Goal: Entertainment & Leisure: Consume media (video, audio)

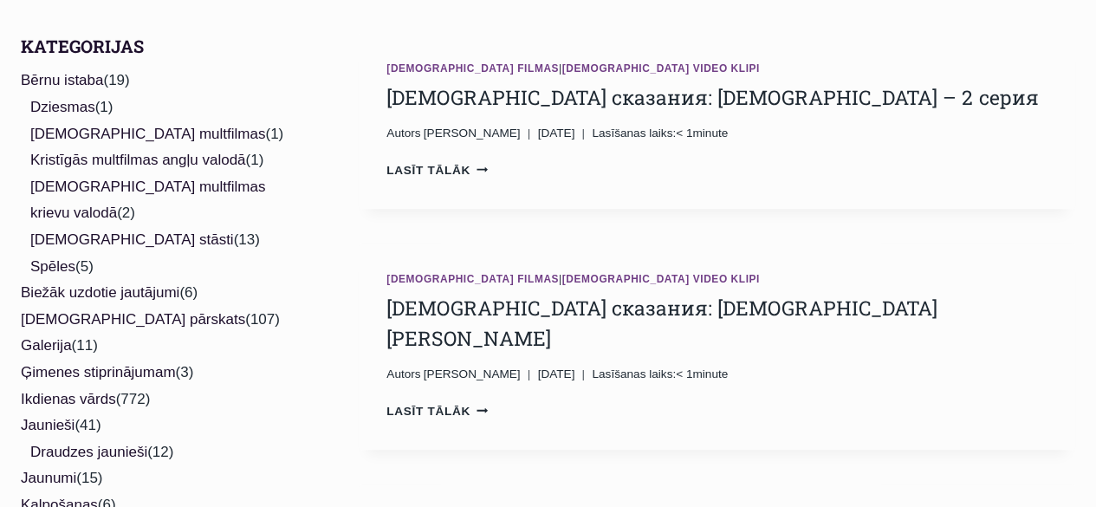
scroll to position [433, 0]
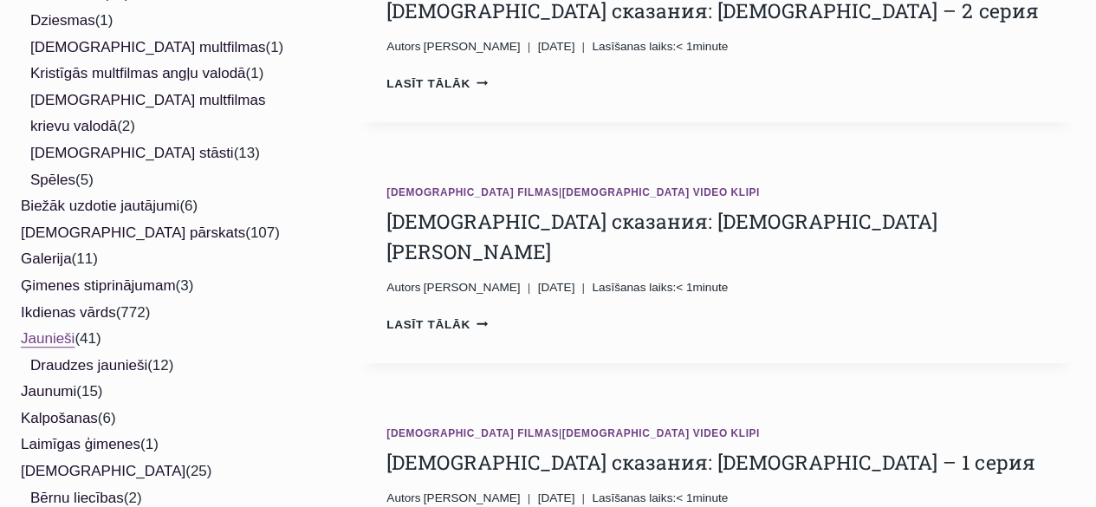
click at [53, 330] on link "Jaunieši" at bounding box center [48, 338] width 54 height 16
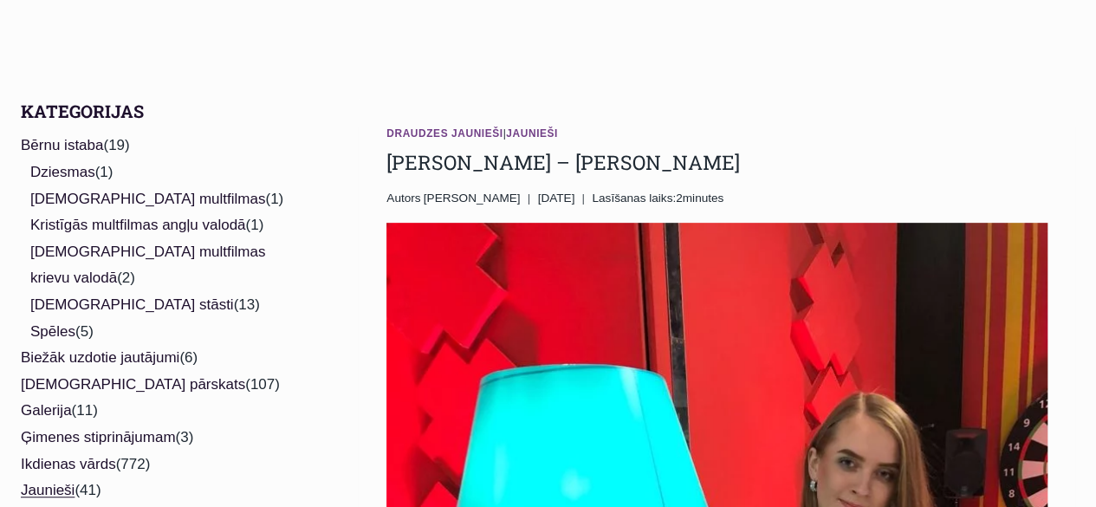
scroll to position [260, 0]
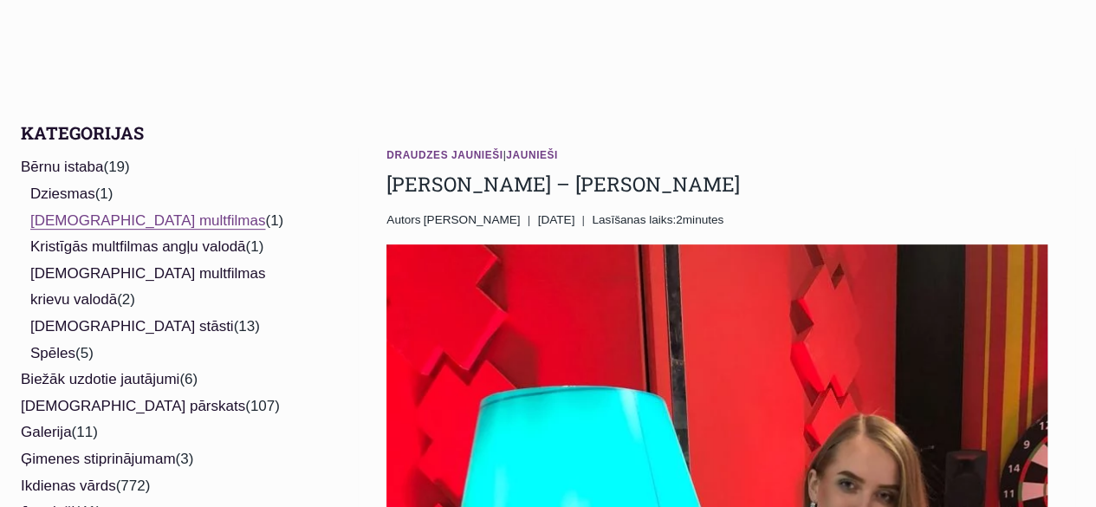
click at [149, 225] on link "[DEMOGRAPHIC_DATA] multfilmas" at bounding box center [147, 220] width 235 height 16
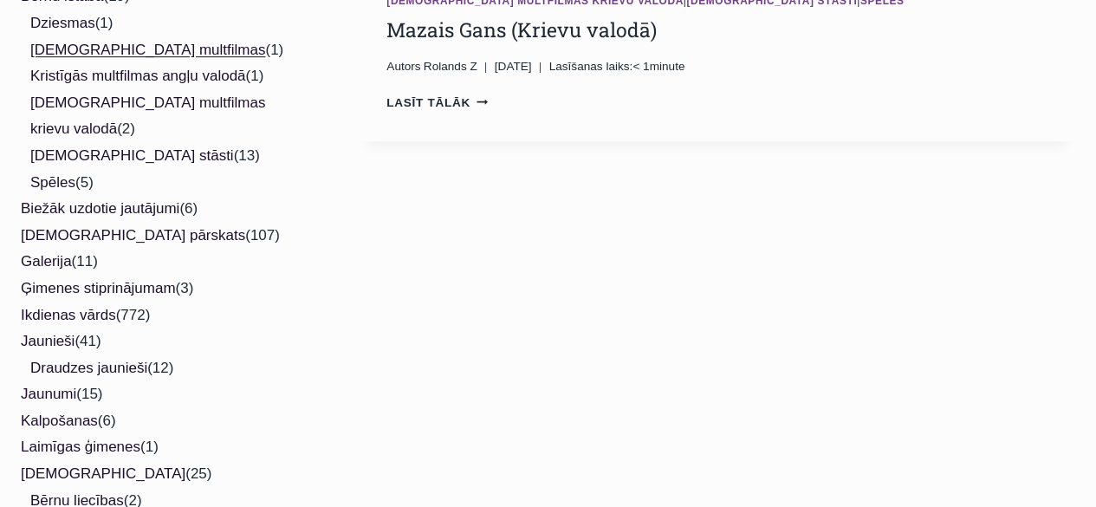
scroll to position [433, 0]
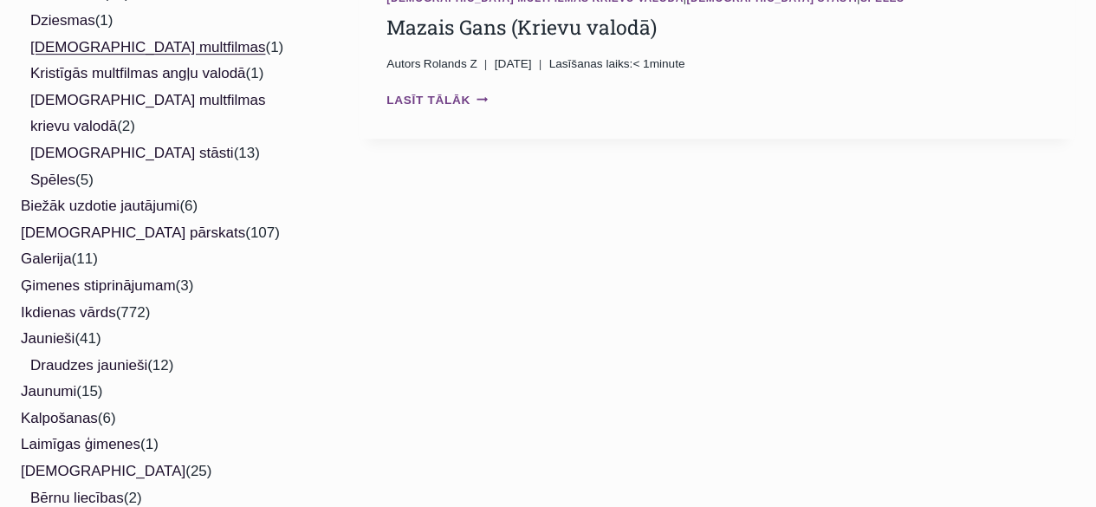
click at [417, 97] on link "Lasīt tālāk Mazais Gans (Krievu valodā) Continue" at bounding box center [436, 100] width 101 height 13
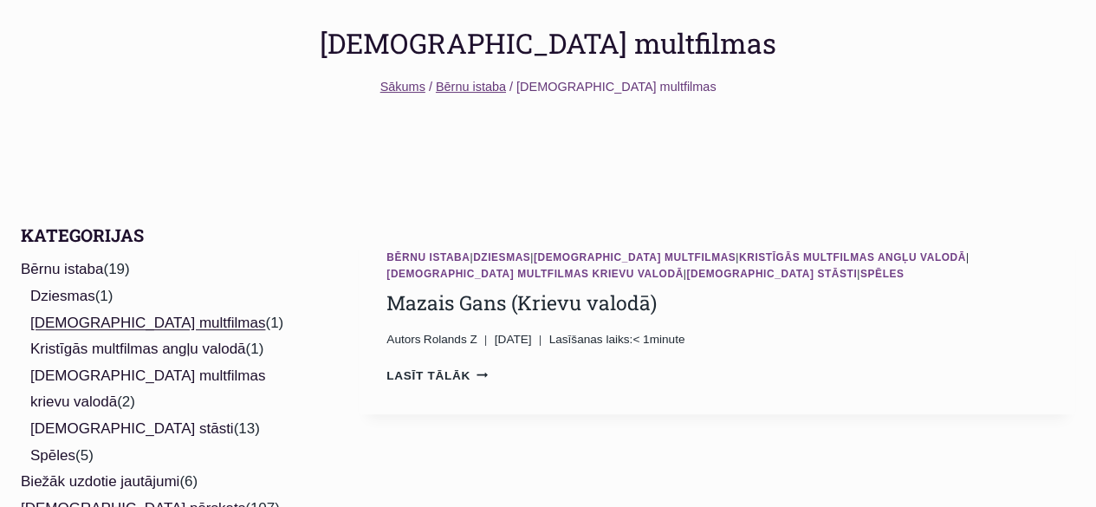
scroll to position [173, 0]
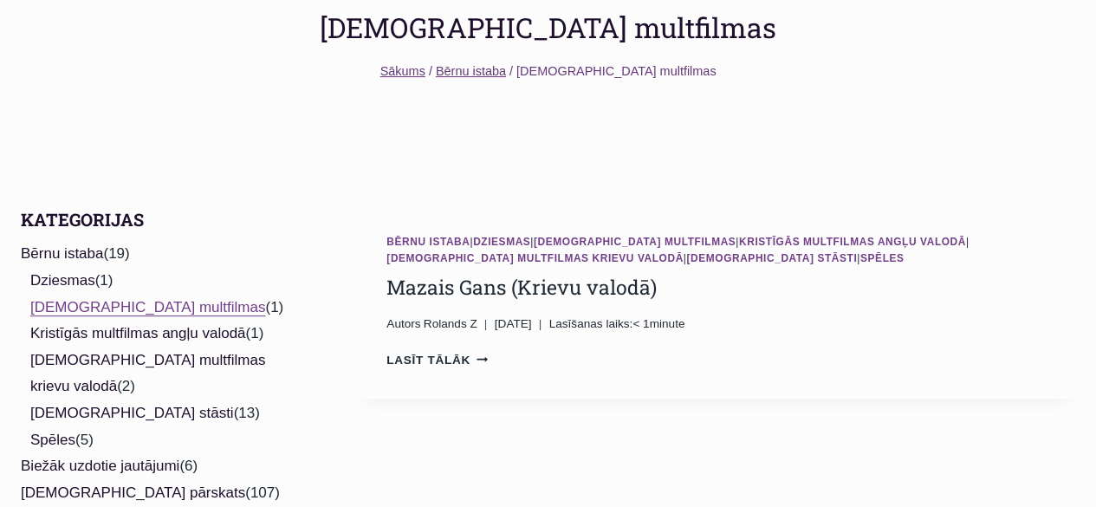
click at [92, 303] on link "[DEMOGRAPHIC_DATA] multfilmas" at bounding box center [147, 307] width 235 height 16
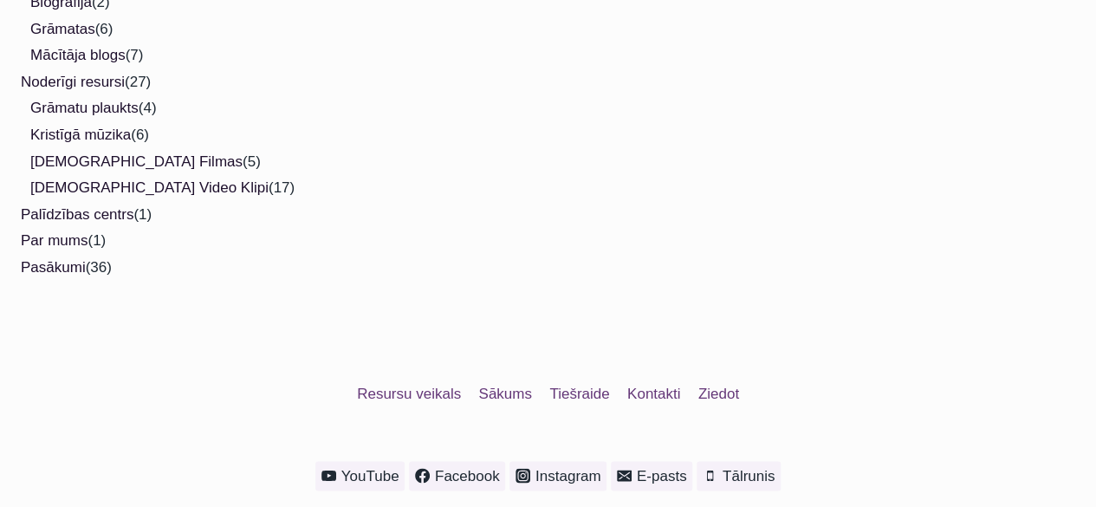
scroll to position [1213, 0]
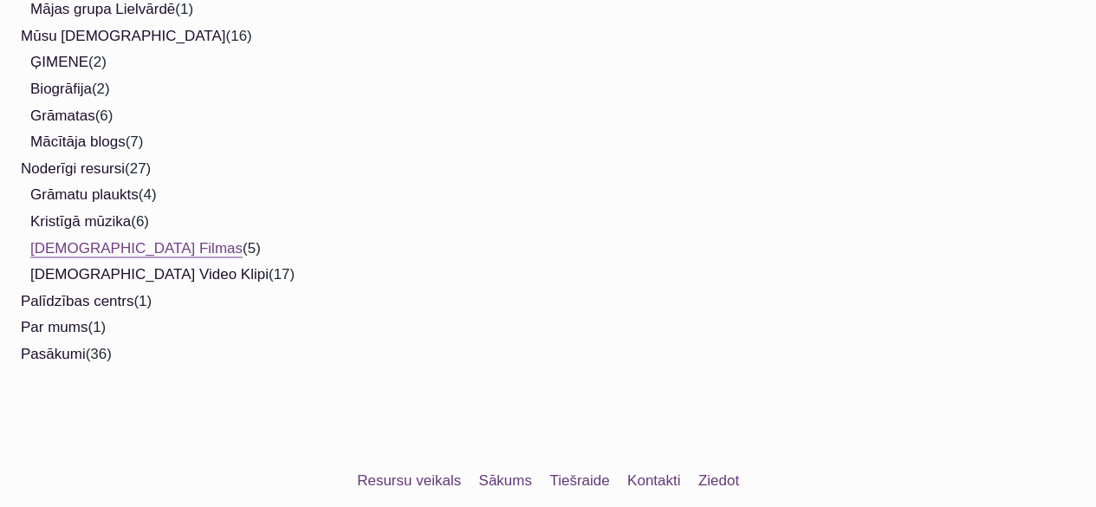
click at [115, 240] on link "[DEMOGRAPHIC_DATA] Filmas" at bounding box center [136, 248] width 212 height 16
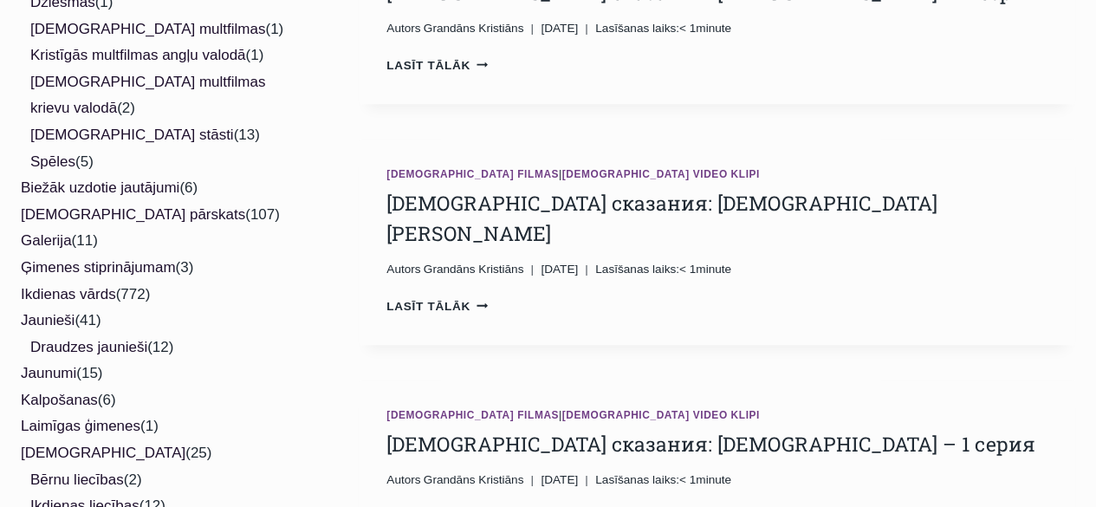
scroll to position [260, 0]
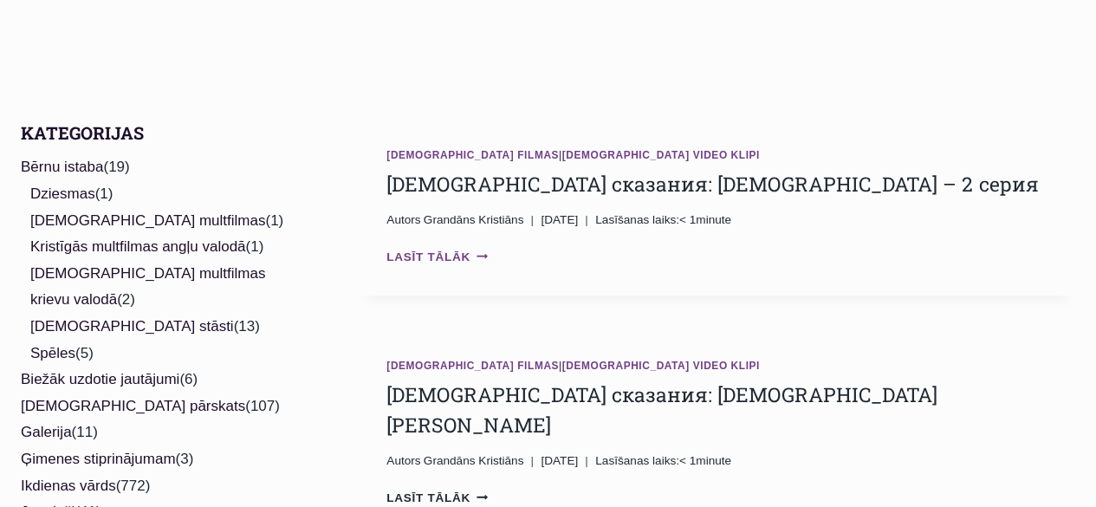
click at [457, 256] on link "Lasīt tālāk Библейские сказания: Апостол Павел – 2 серия Continue" at bounding box center [436, 256] width 101 height 13
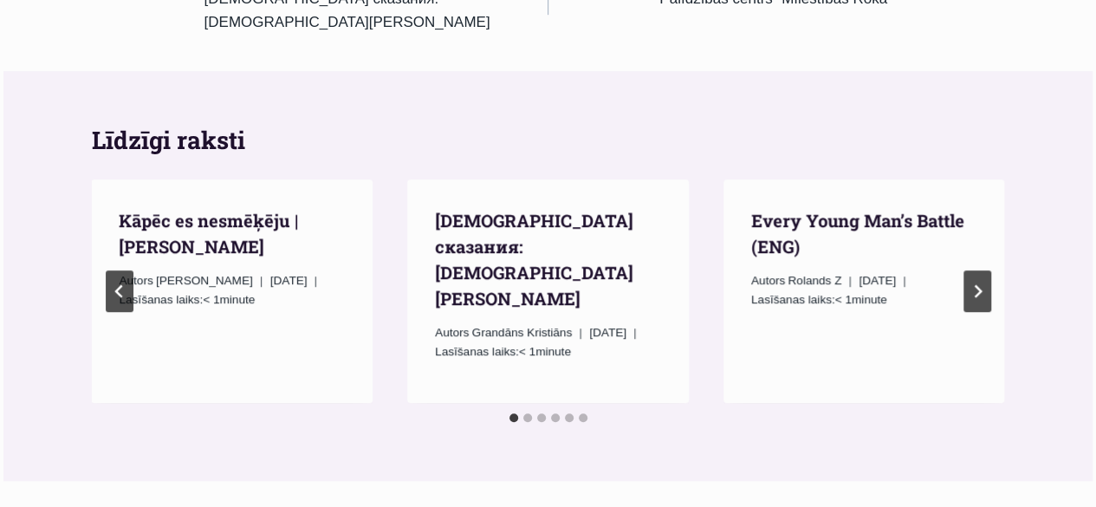
scroll to position [520, 0]
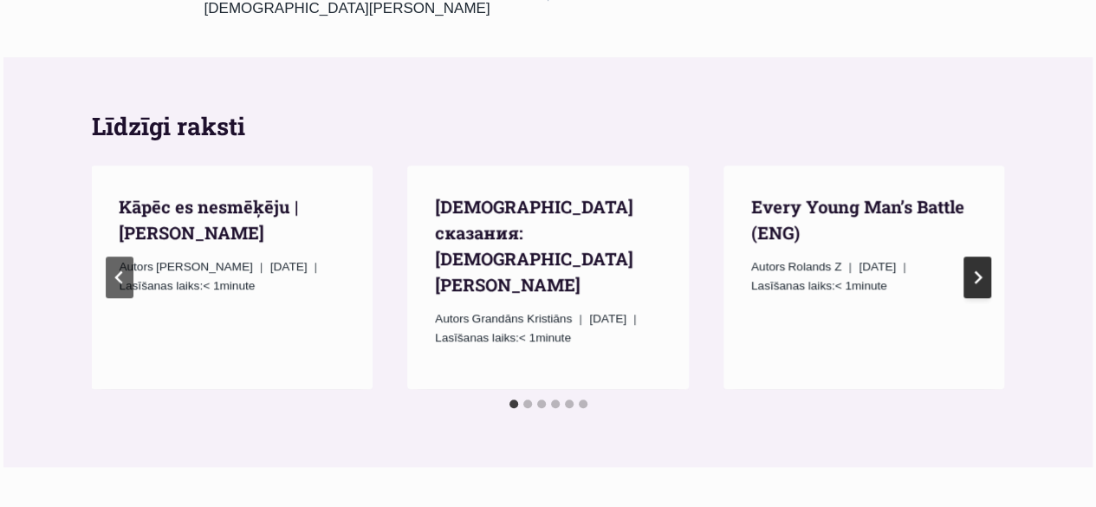
click at [989, 256] on button "Nākamais raksts" at bounding box center [977, 277] width 28 height 42
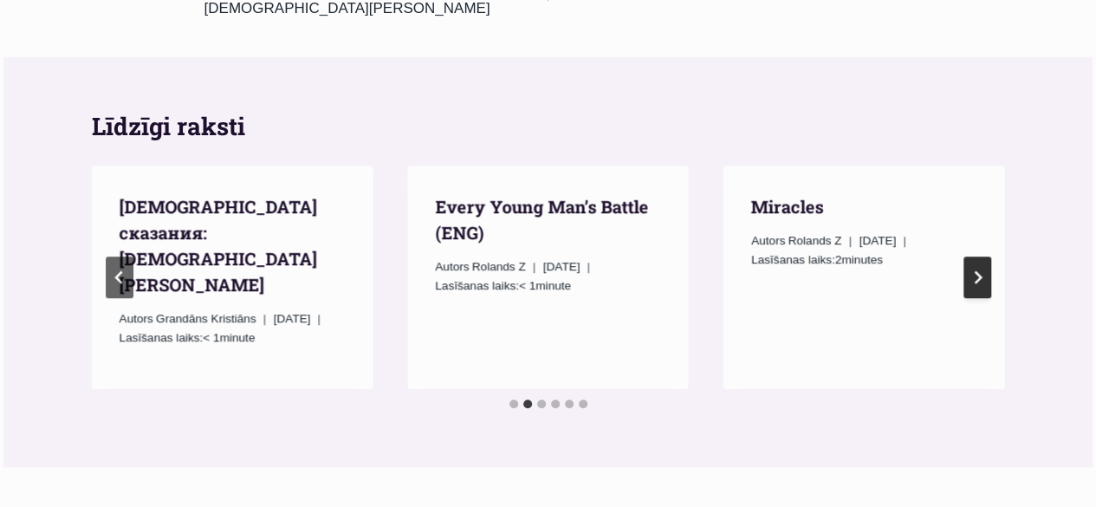
click at [989, 256] on button "Nākamais raksts" at bounding box center [977, 277] width 28 height 42
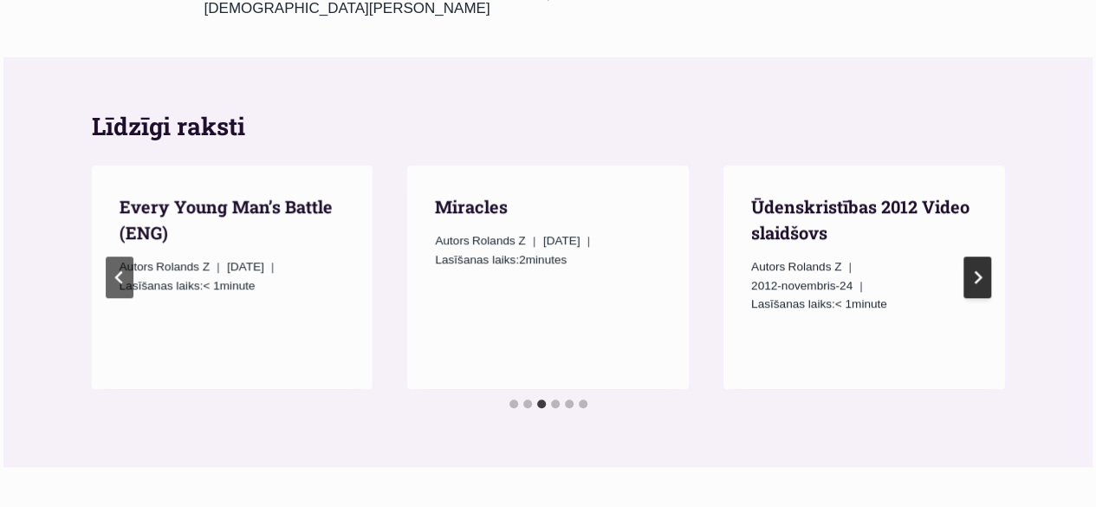
click at [989, 256] on button "Nākamais raksts" at bounding box center [977, 277] width 28 height 42
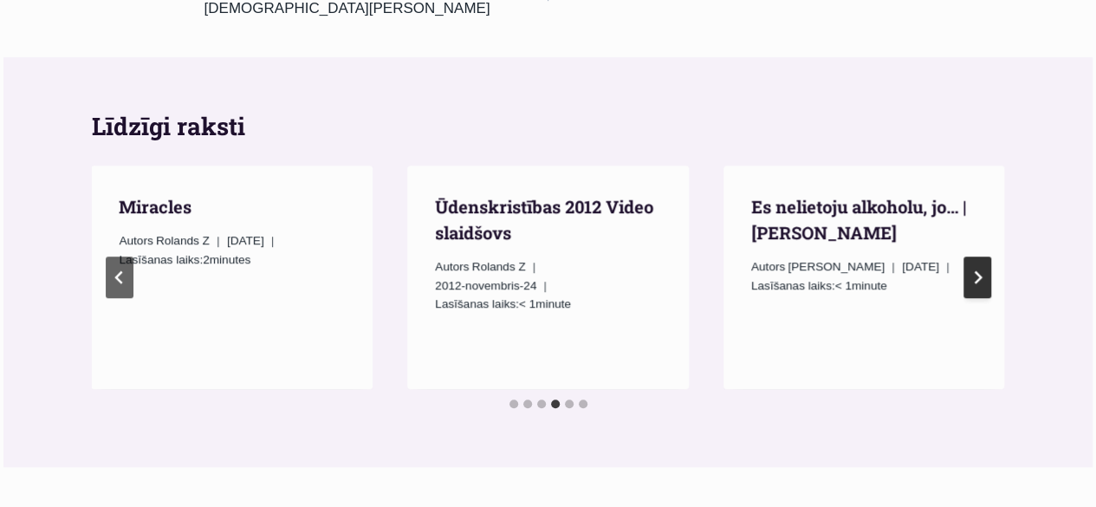
click at [989, 256] on button "Nākamais raksts" at bounding box center [977, 277] width 28 height 42
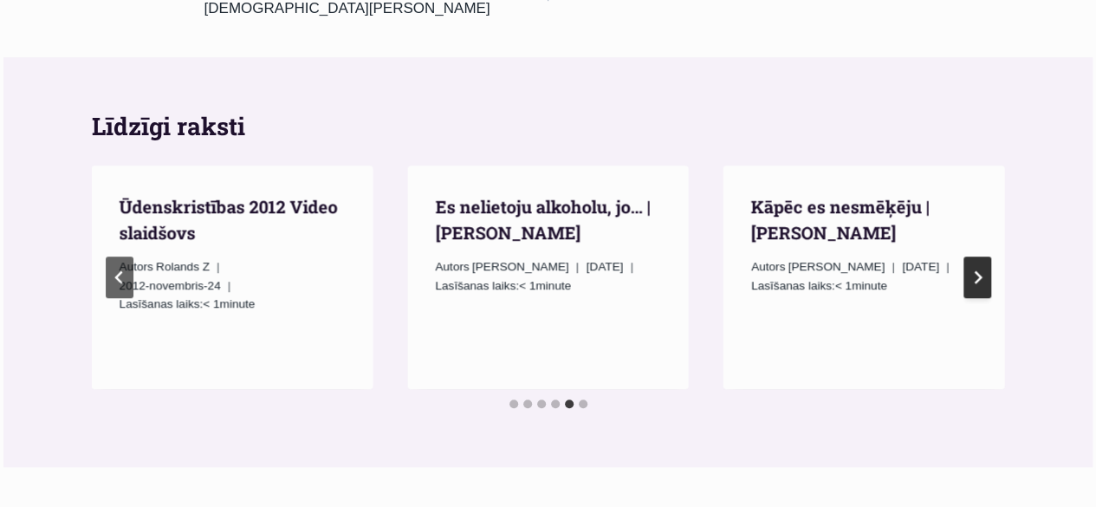
click at [989, 256] on button "Nākamais raksts" at bounding box center [977, 277] width 28 height 42
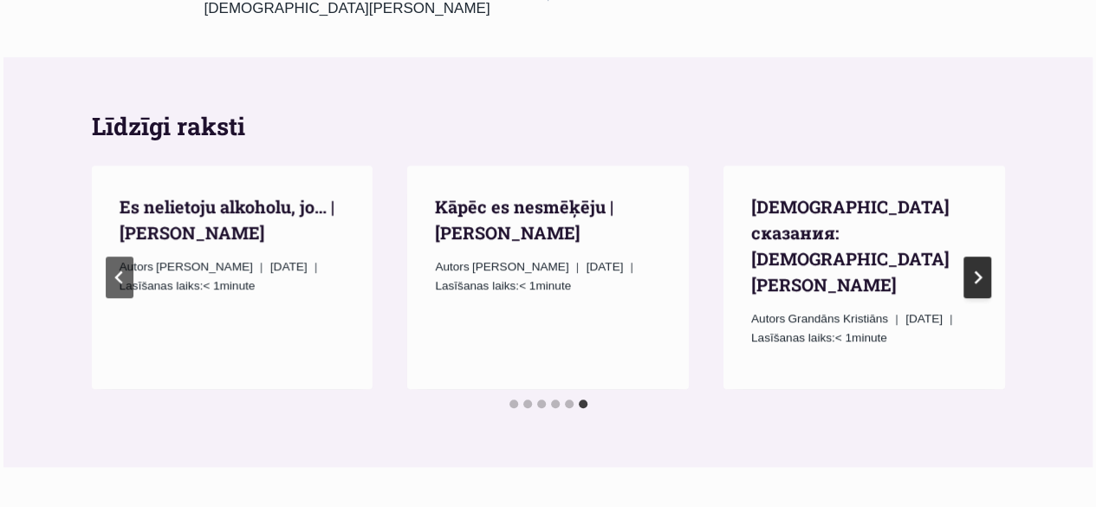
click at [989, 256] on button "Go to first slide" at bounding box center [977, 277] width 28 height 42
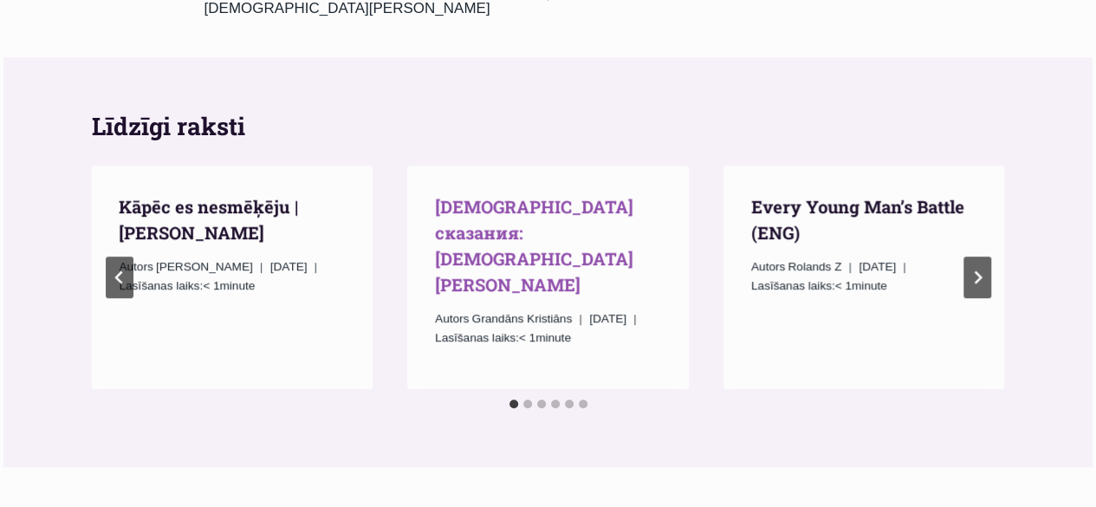
click at [492, 201] on link "[DEMOGRAPHIC_DATA] сказания: [DEMOGRAPHIC_DATA][PERSON_NAME]" at bounding box center [534, 245] width 198 height 100
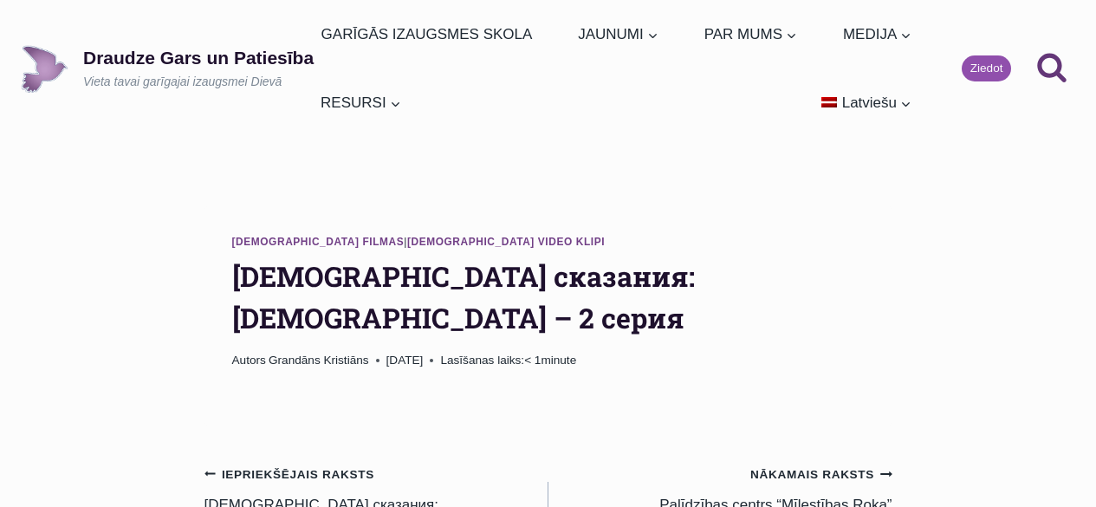
scroll to position [520, 0]
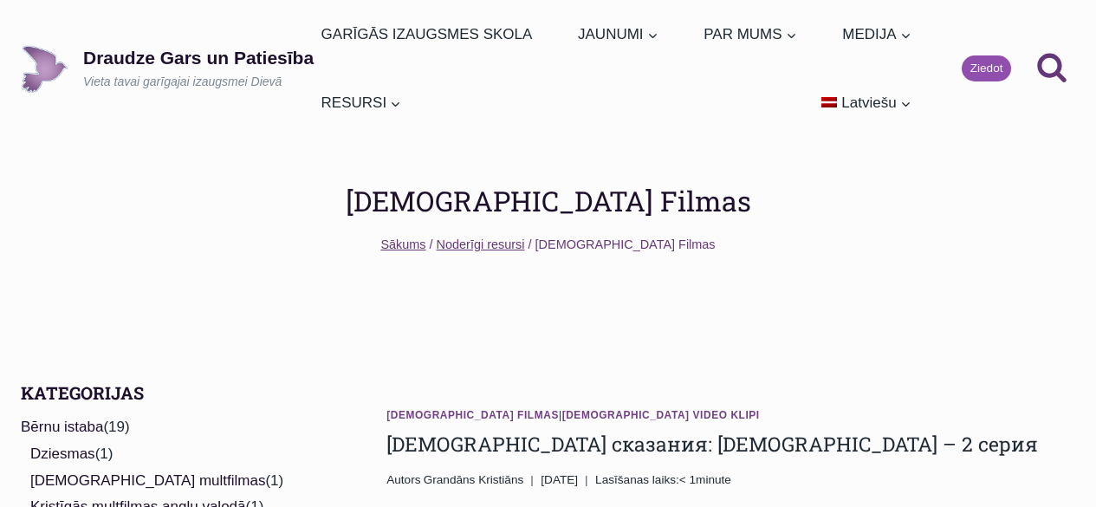
scroll to position [260, 0]
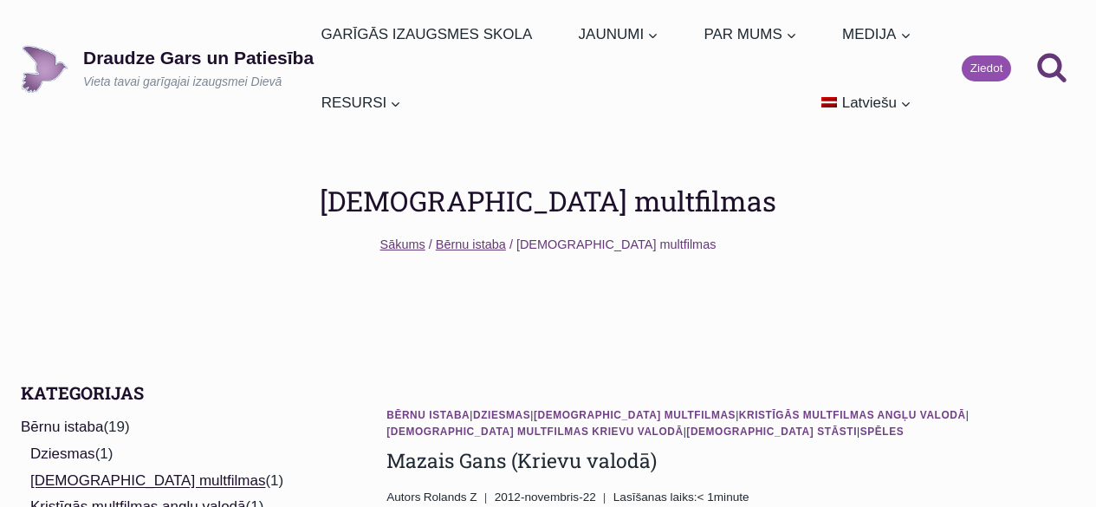
scroll to position [1213, 0]
